Goal: Obtain resource: Obtain resource

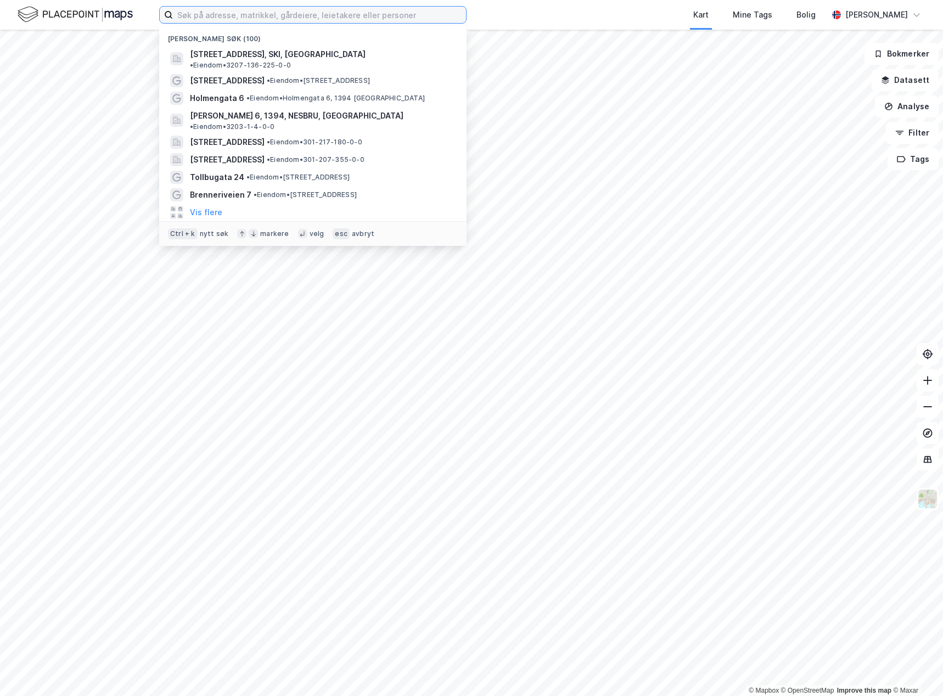
click at [304, 15] on input at bounding box center [319, 15] width 293 height 16
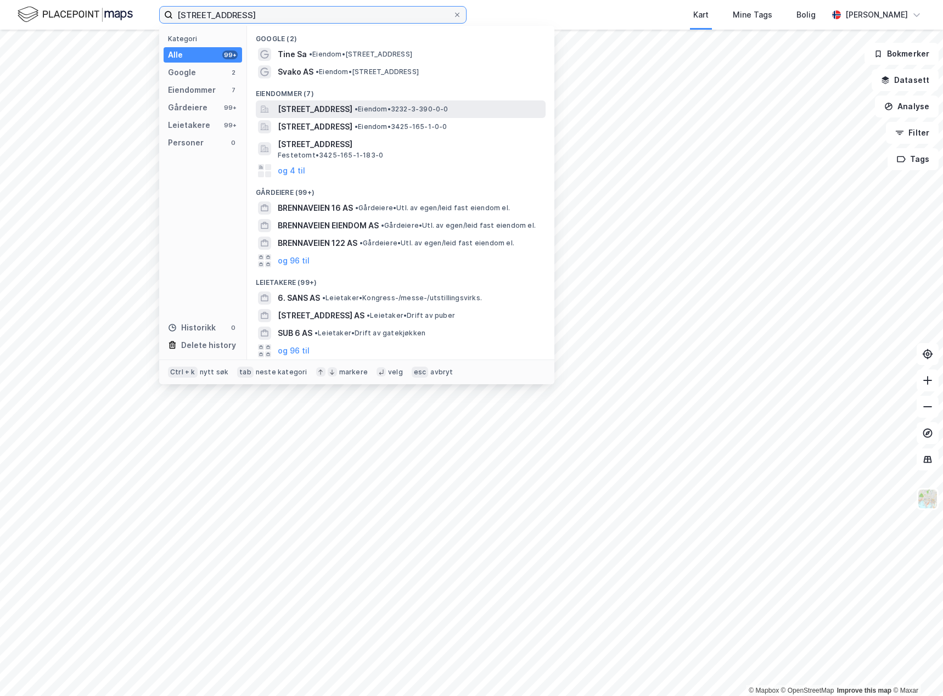
type input "brennaveien 6"
click at [352, 109] on span "[STREET_ADDRESS]" at bounding box center [315, 109] width 75 height 13
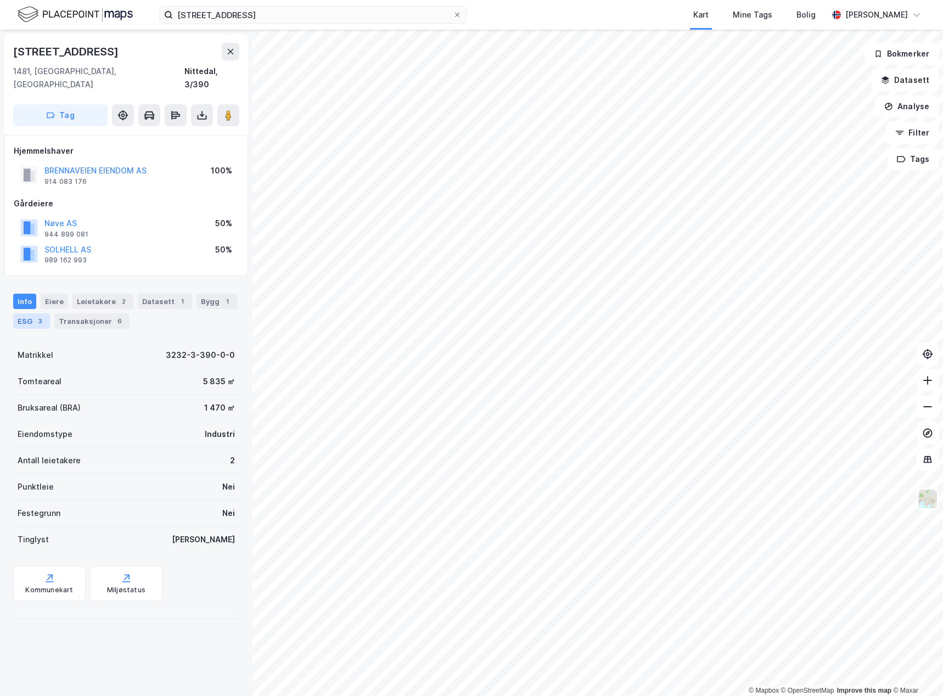
click at [33, 313] on div "ESG 3" at bounding box center [31, 320] width 37 height 15
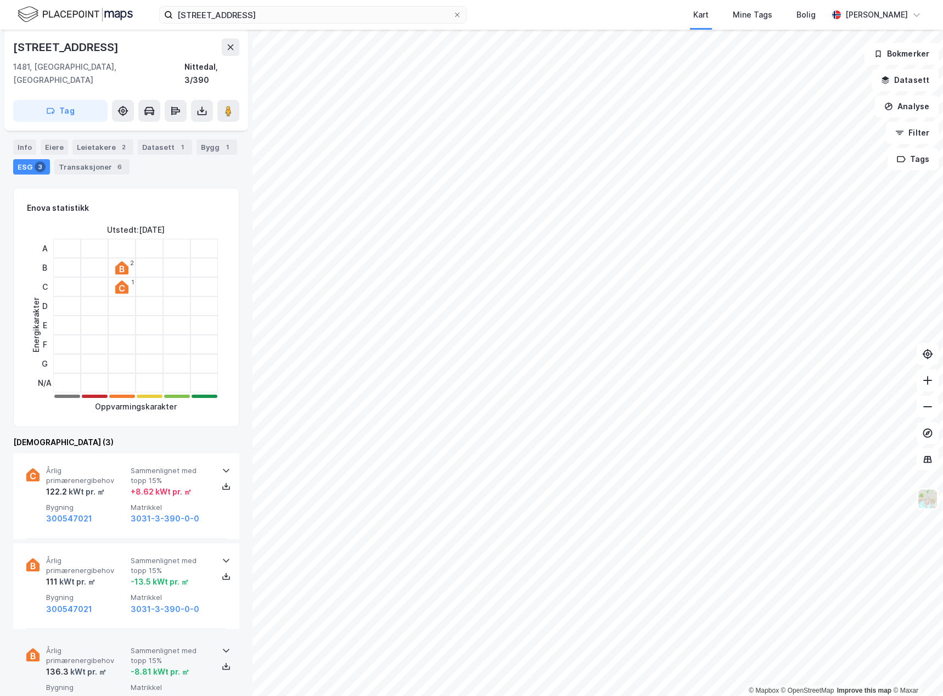
scroll to position [144, 0]
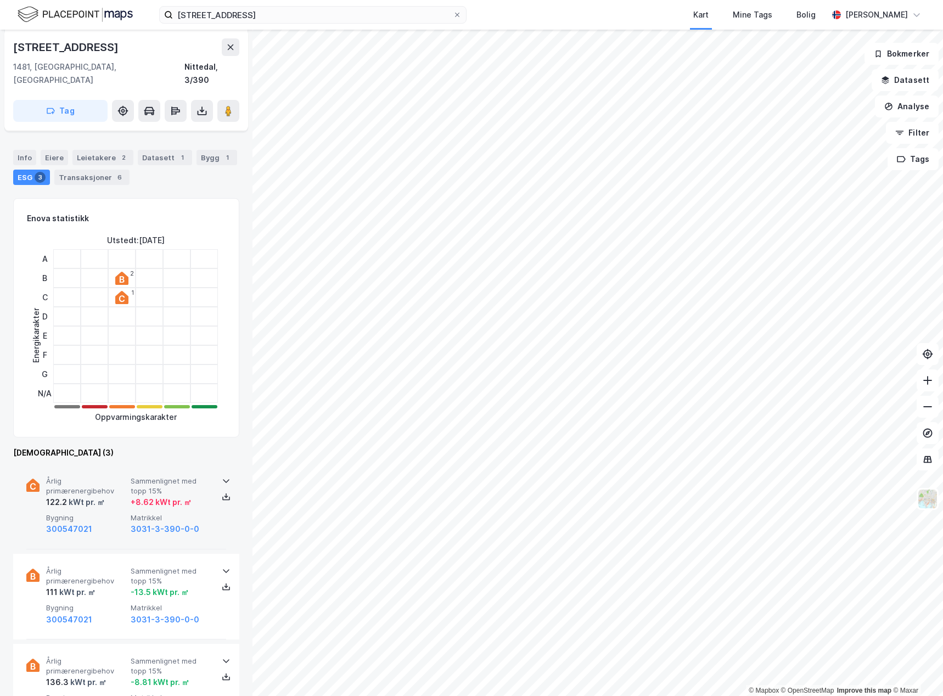
click at [106, 513] on span "Bygning" at bounding box center [86, 517] width 80 height 9
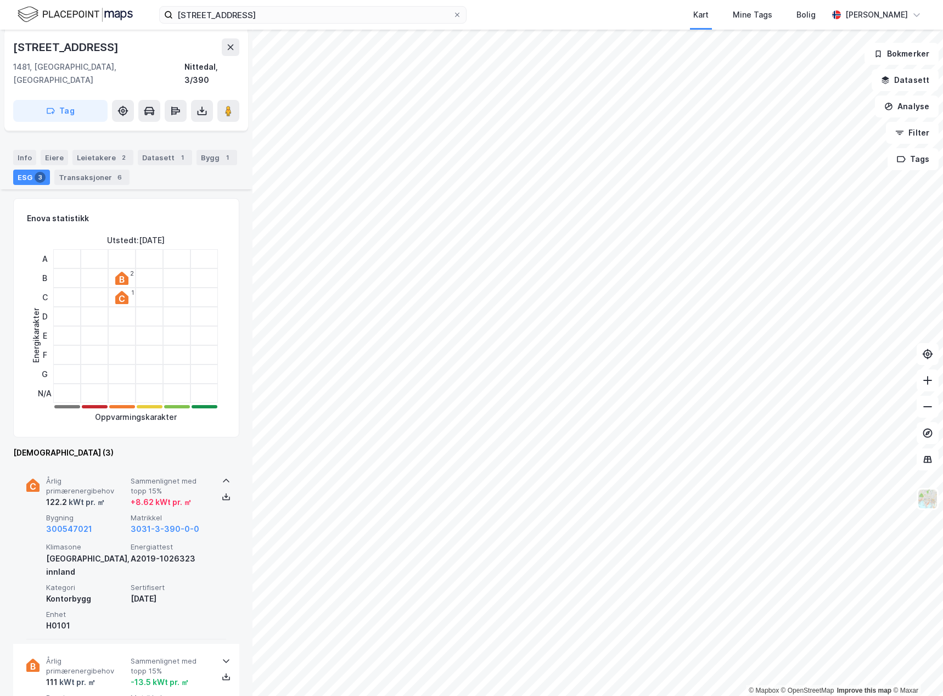
scroll to position [254, 0]
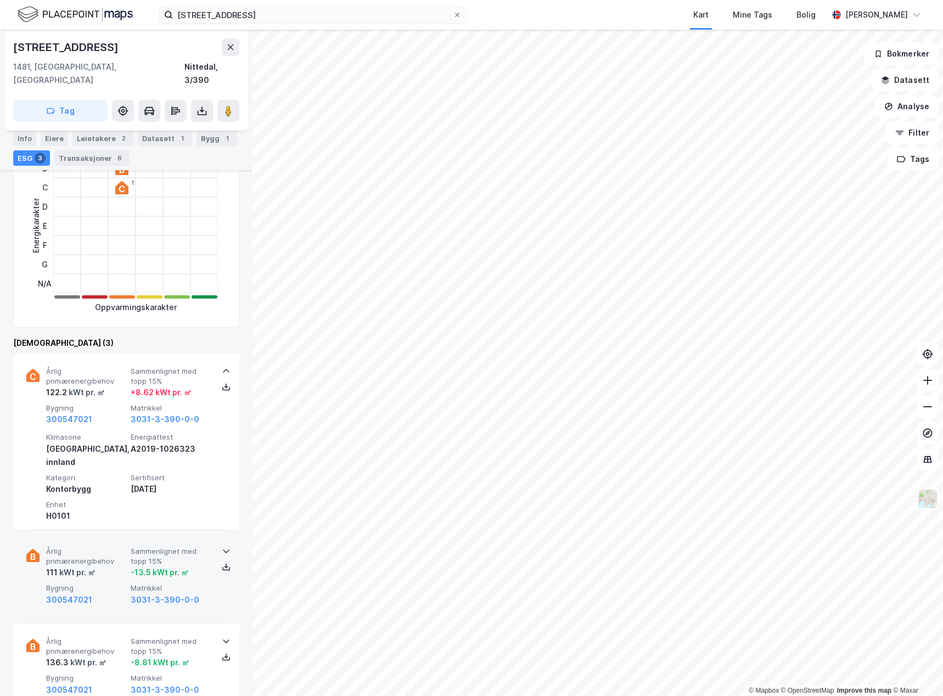
click at [114, 566] on div "111 kWt pr. ㎡" at bounding box center [86, 572] width 80 height 13
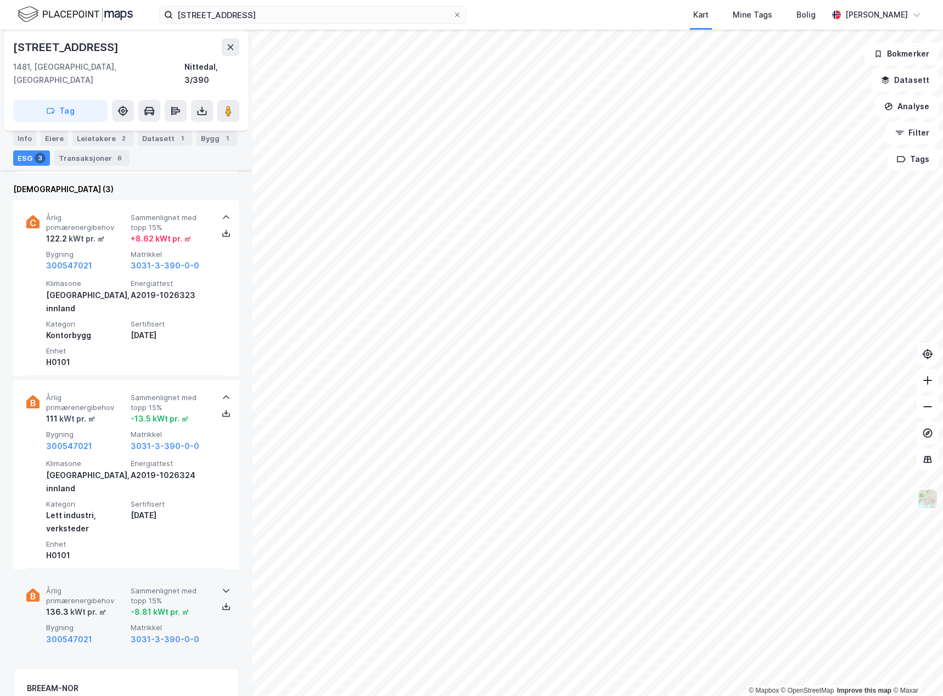
scroll to position [418, 0]
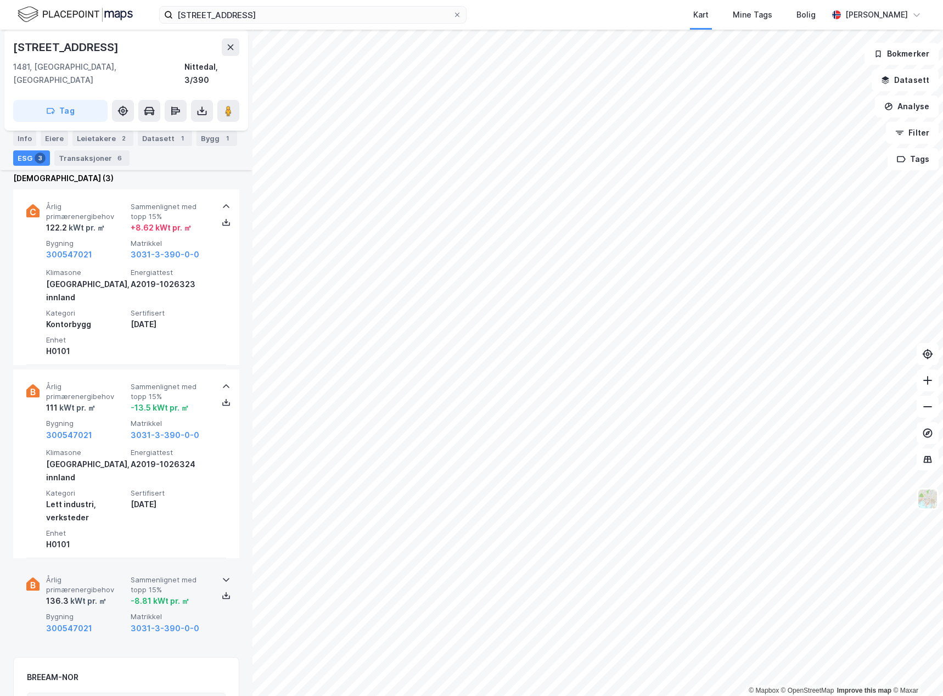
click at [105, 594] on div "kWt pr. ㎡" at bounding box center [88, 600] width 38 height 13
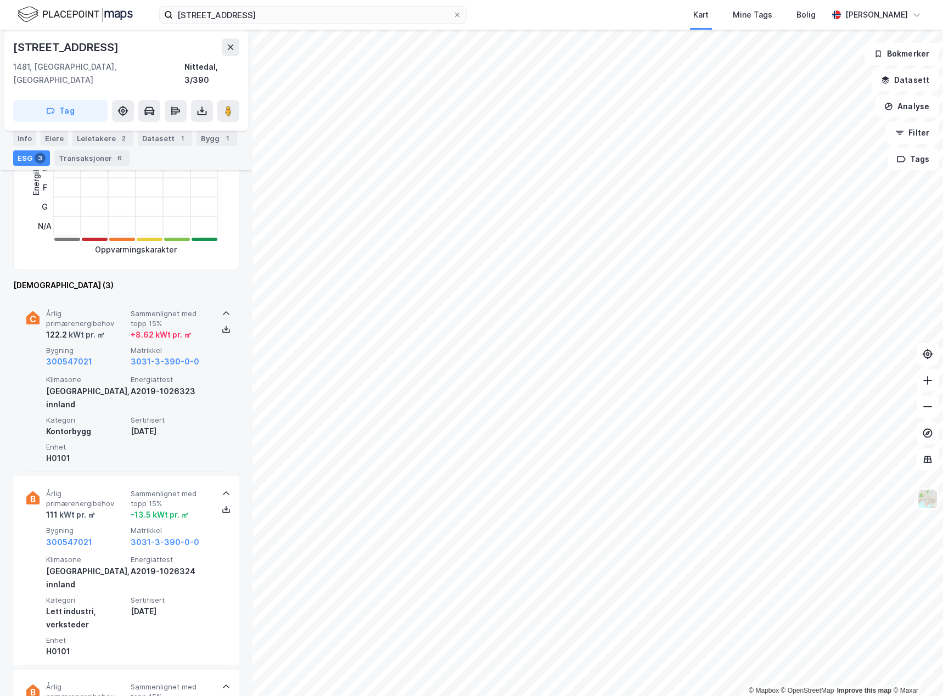
scroll to position [144, 0]
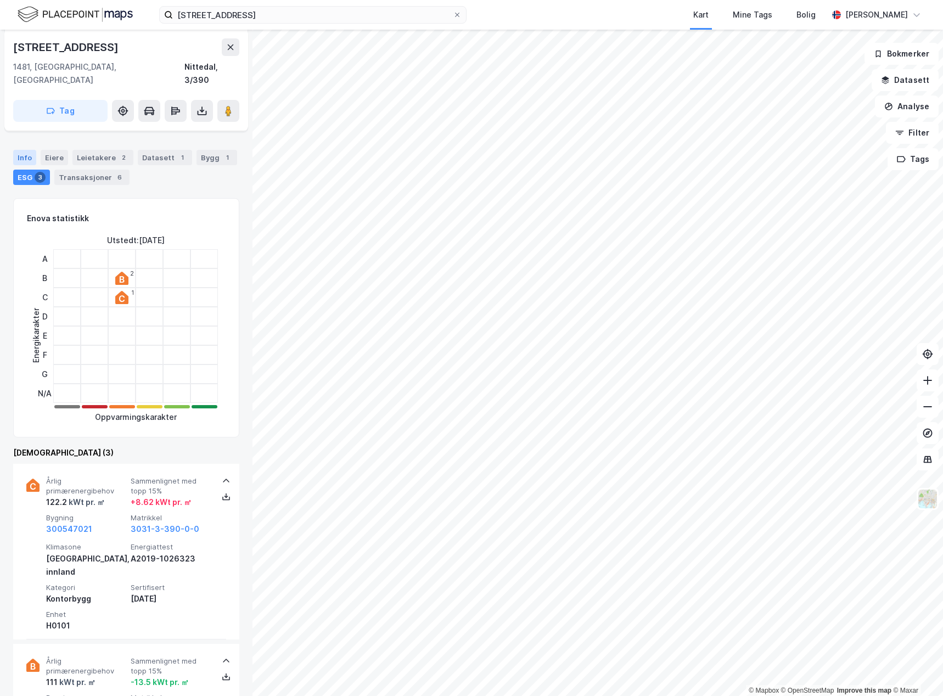
click at [20, 150] on div "Info" at bounding box center [24, 157] width 23 height 15
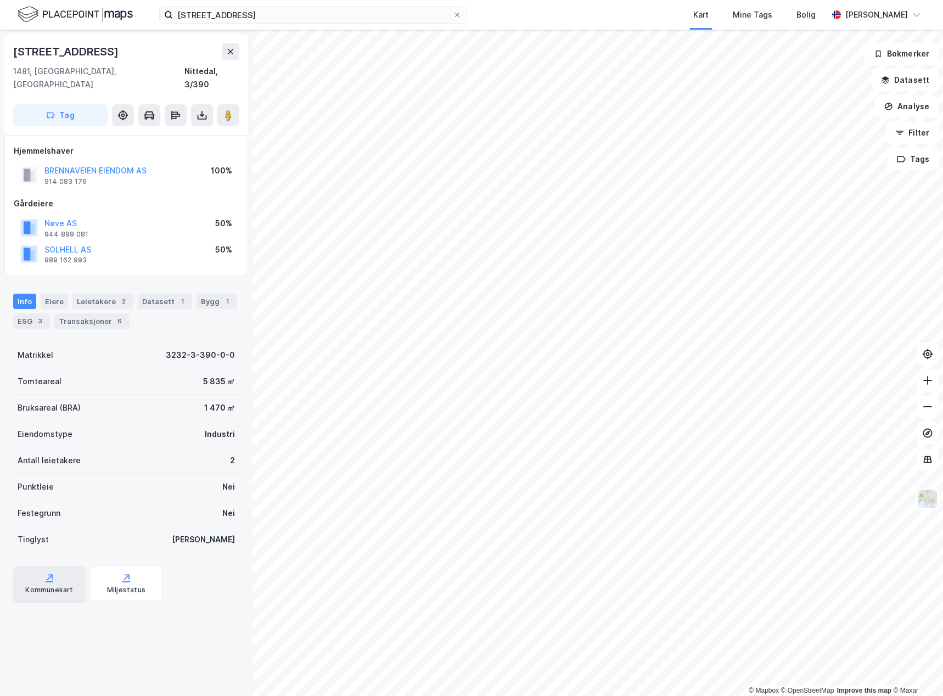
click at [50, 586] on div "Kommunekart" at bounding box center [49, 590] width 48 height 9
click at [205, 110] on icon at bounding box center [201, 115] width 11 height 11
click at [174, 133] on div "Last ned grunnbok" at bounding box center [148, 137] width 64 height 9
click at [148, 150] on div "Last ned matrikkelrapport" at bounding box center [161, 154] width 91 height 9
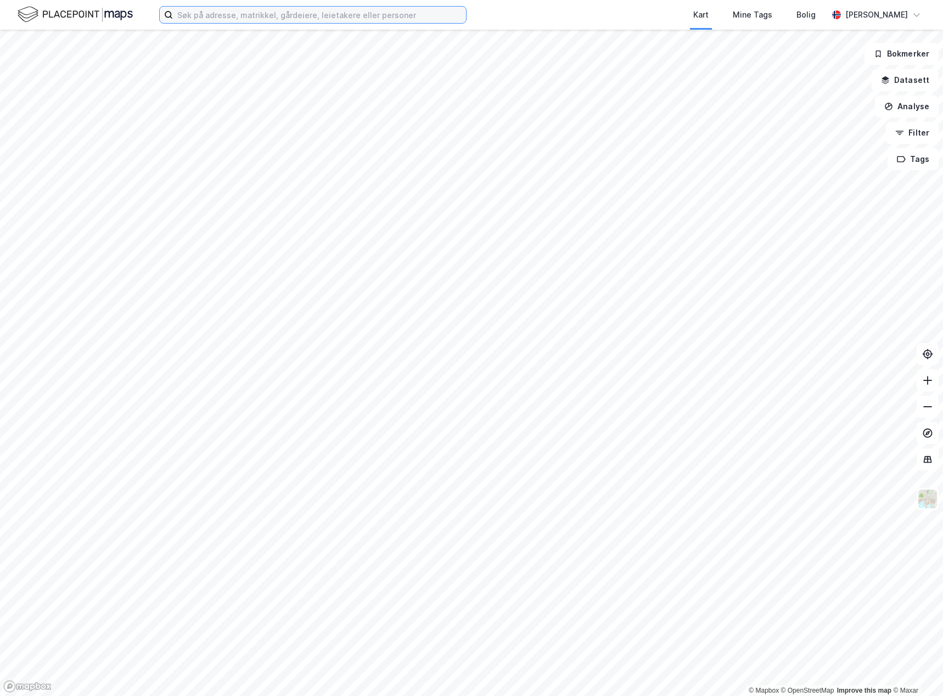
click at [262, 15] on input at bounding box center [319, 15] width 293 height 16
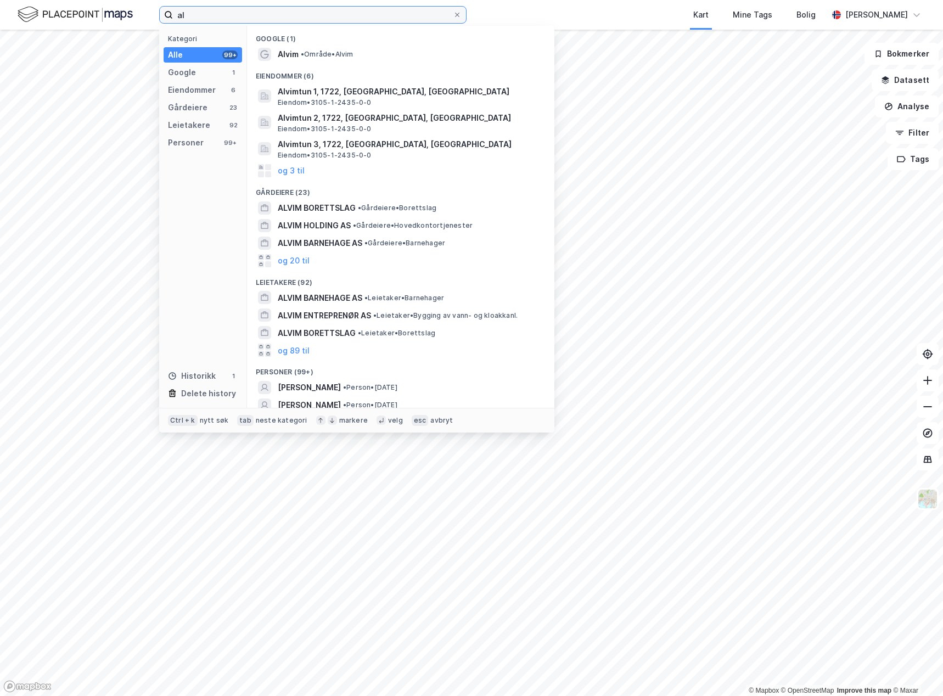
type input "a"
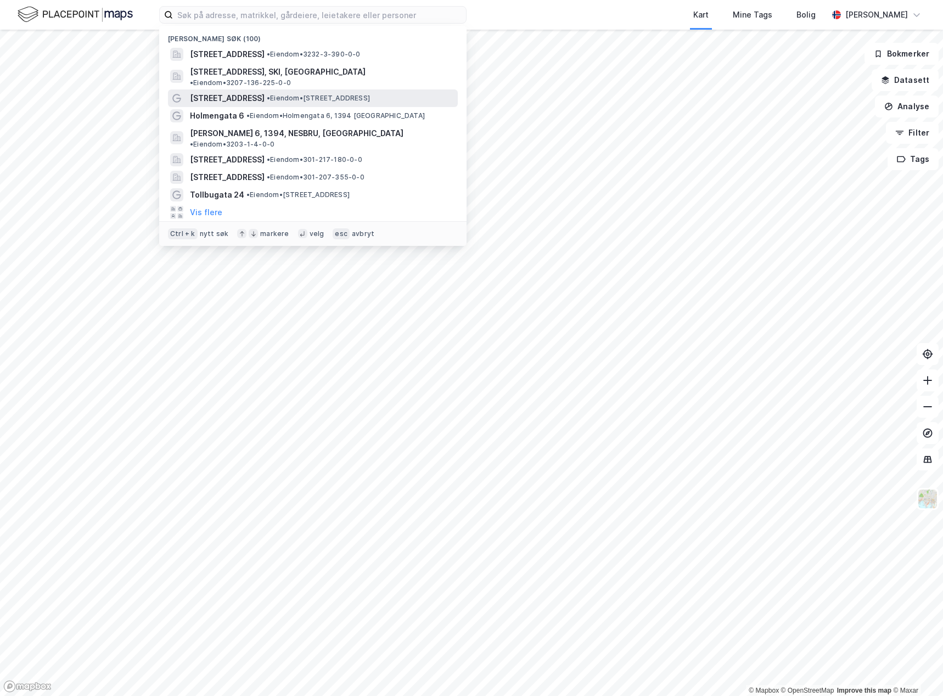
click at [211, 92] on span "[STREET_ADDRESS]" at bounding box center [227, 98] width 75 height 13
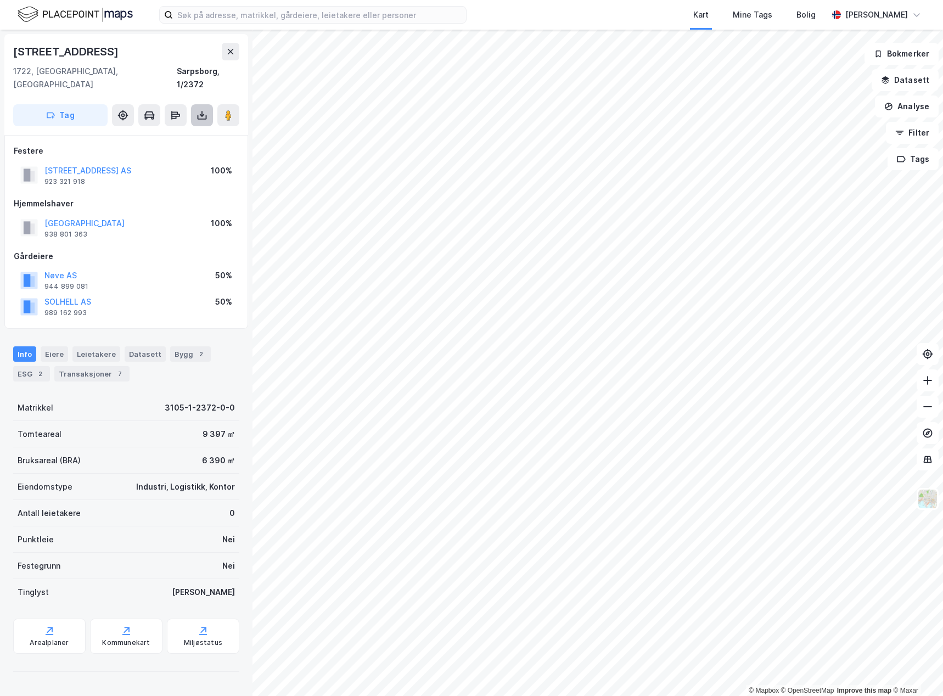
click at [195, 104] on button at bounding box center [202, 115] width 22 height 22
click at [176, 133] on div "Last ned grunnbok" at bounding box center [148, 137] width 64 height 9
click at [183, 150] on div "Last ned matrikkelrapport" at bounding box center [161, 154] width 91 height 9
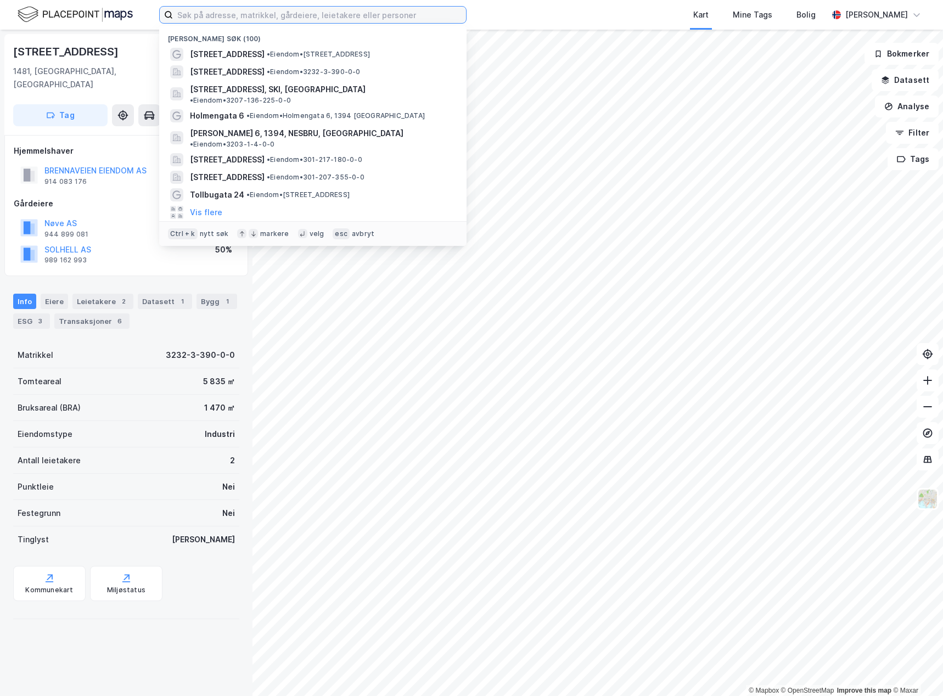
click at [275, 19] on input at bounding box center [319, 15] width 293 height 16
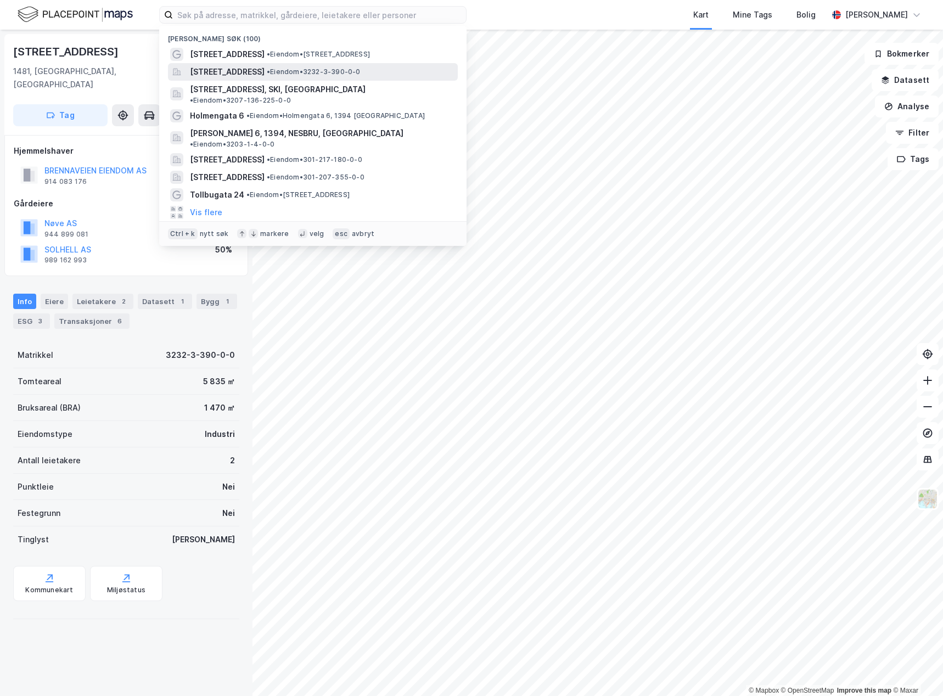
click at [265, 68] on span "[STREET_ADDRESS]" at bounding box center [227, 71] width 75 height 13
